Goal: Navigation & Orientation: Go to known website

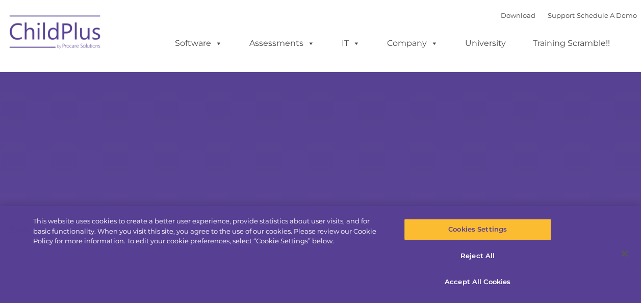
select select "MEDIUM"
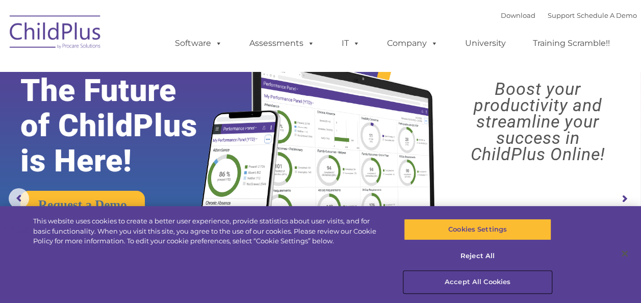
click at [483, 281] on button "Accept All Cookies" at bounding box center [477, 281] width 147 height 21
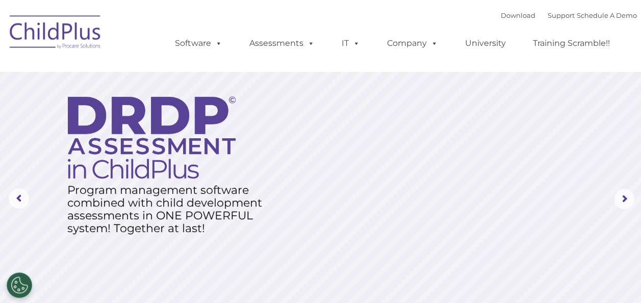
click at [78, 40] on img at bounding box center [56, 33] width 102 height 51
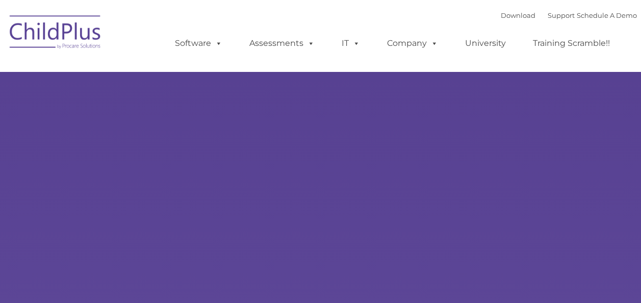
select select "MEDIUM"
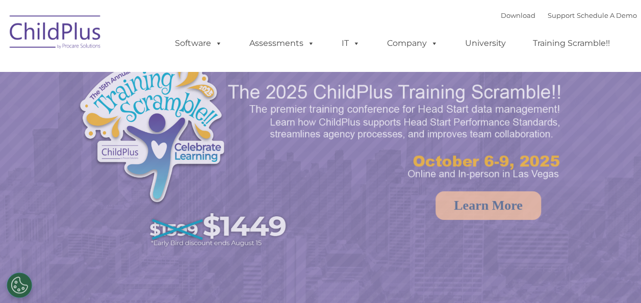
select select "MEDIUM"
